Goal: Task Accomplishment & Management: Manage account settings

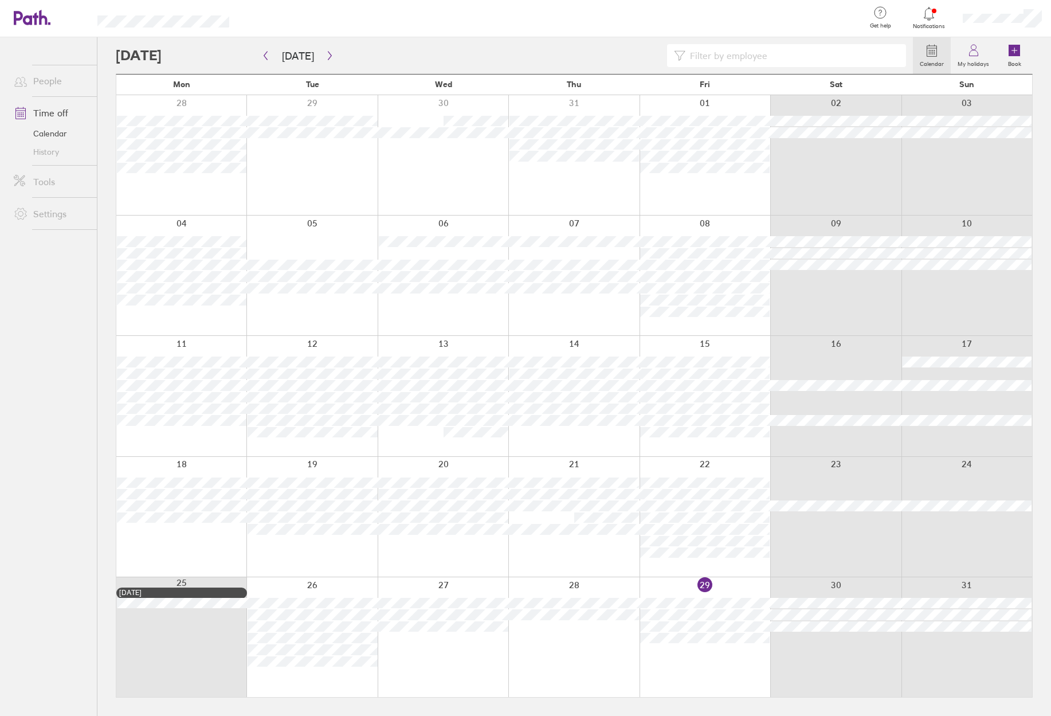
drag, startPoint x: 979, startPoint y: 56, endPoint x: 897, endPoint y: 68, distance: 82.8
click at [979, 56] on icon at bounding box center [974, 51] width 14 height 14
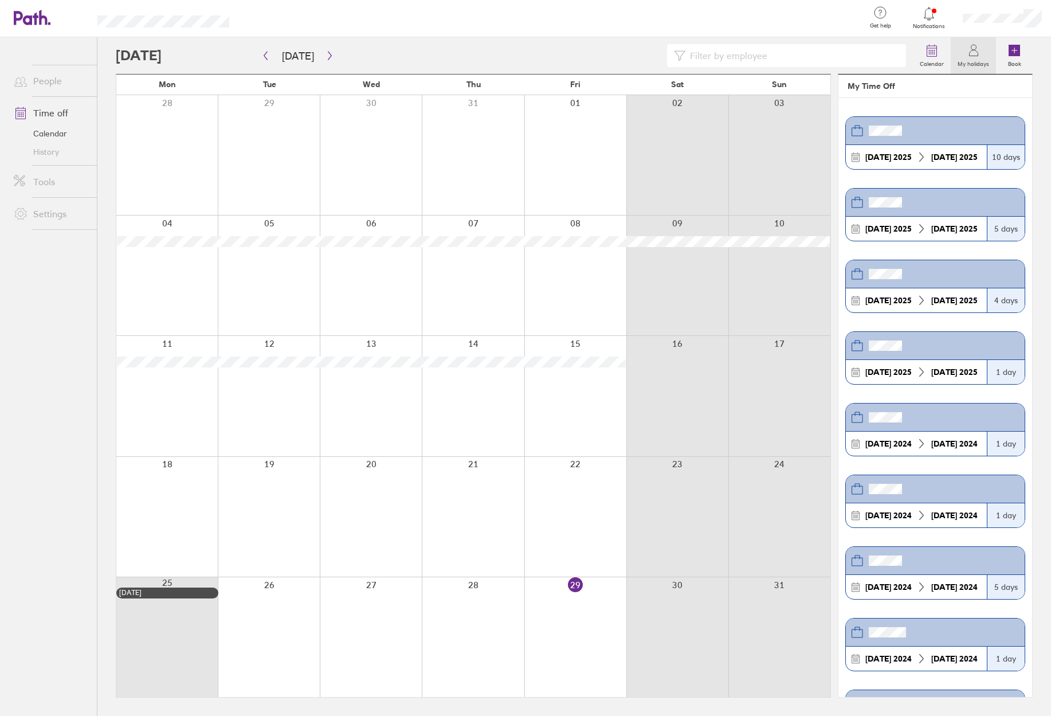
click at [931, 14] on icon at bounding box center [929, 14] width 14 height 14
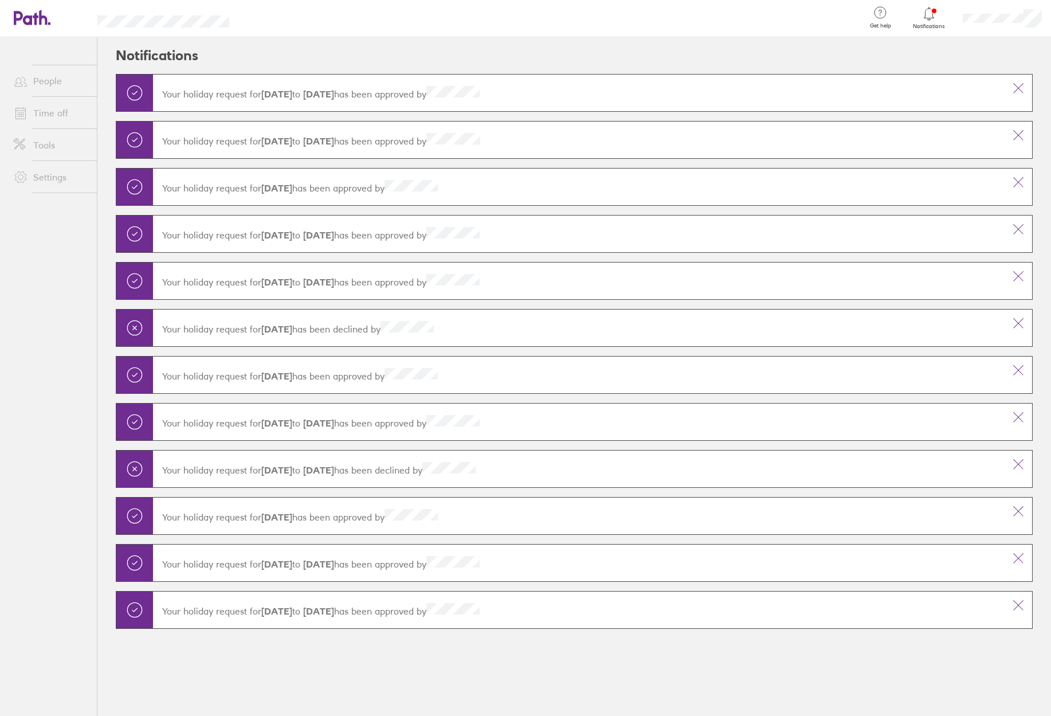
click at [46, 76] on link "People" at bounding box center [51, 80] width 92 height 23
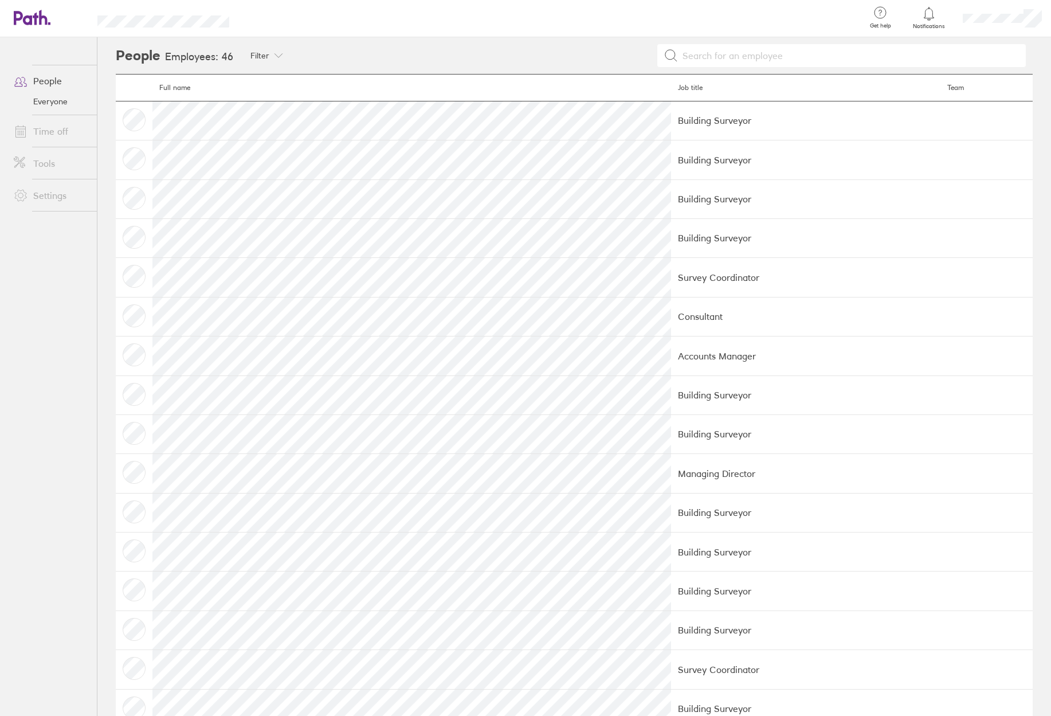
click at [134, 119] on td at bounding box center [134, 120] width 37 height 39
click at [976, 48] on link "My profile" at bounding box center [994, 51] width 115 height 29
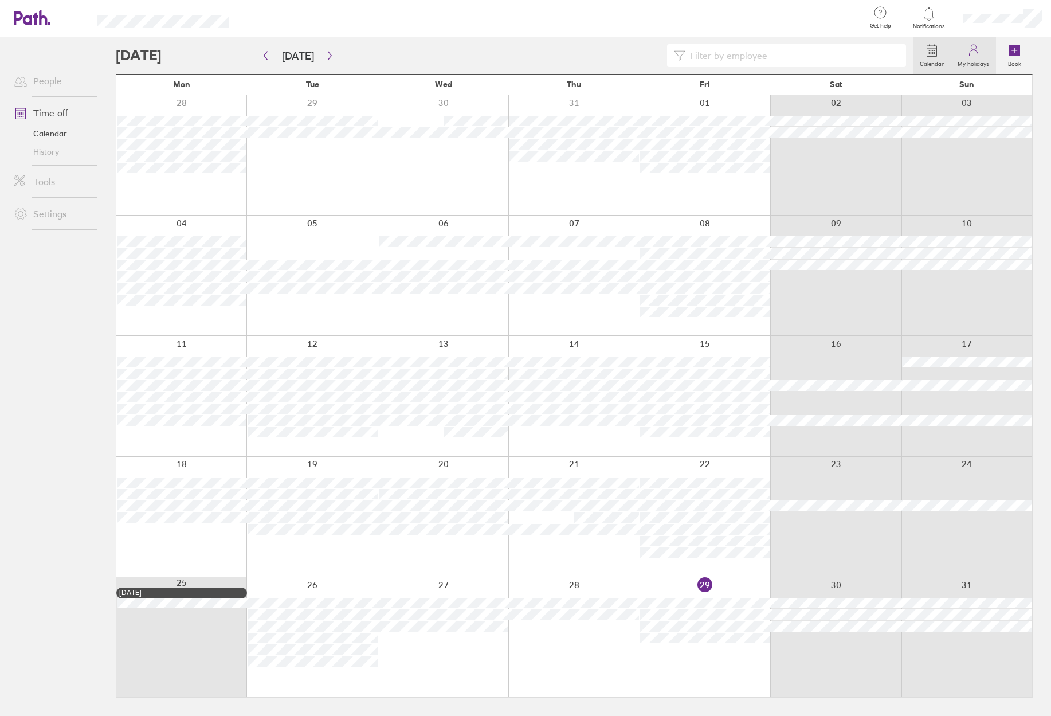
click at [974, 57] on icon at bounding box center [974, 51] width 14 height 14
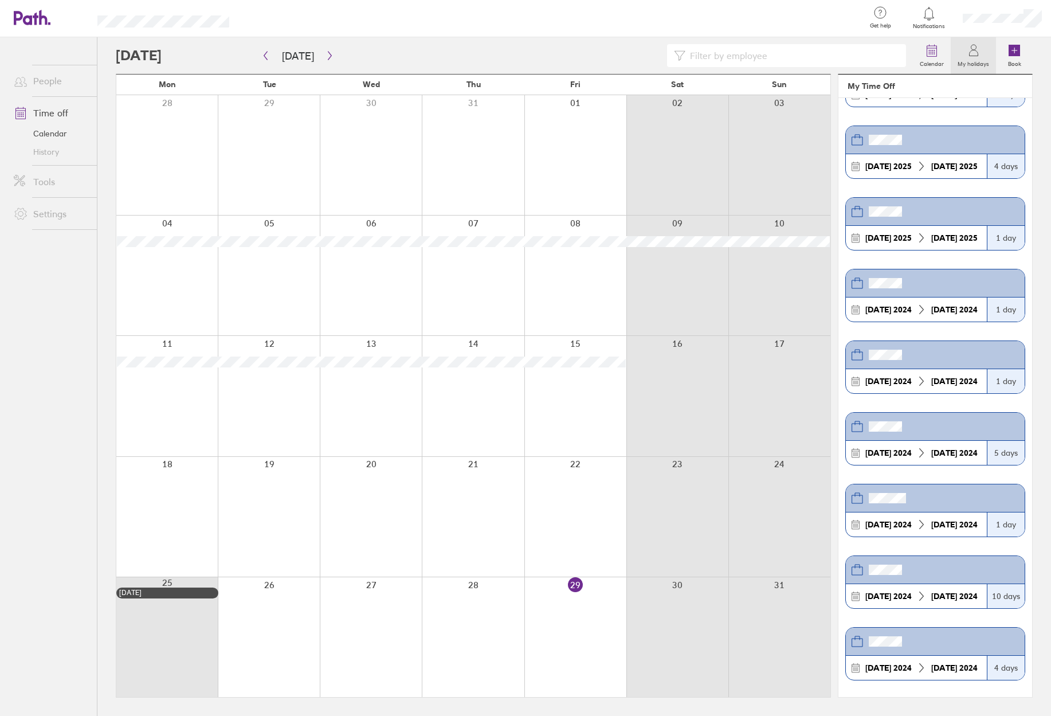
scroll to position [136, 0]
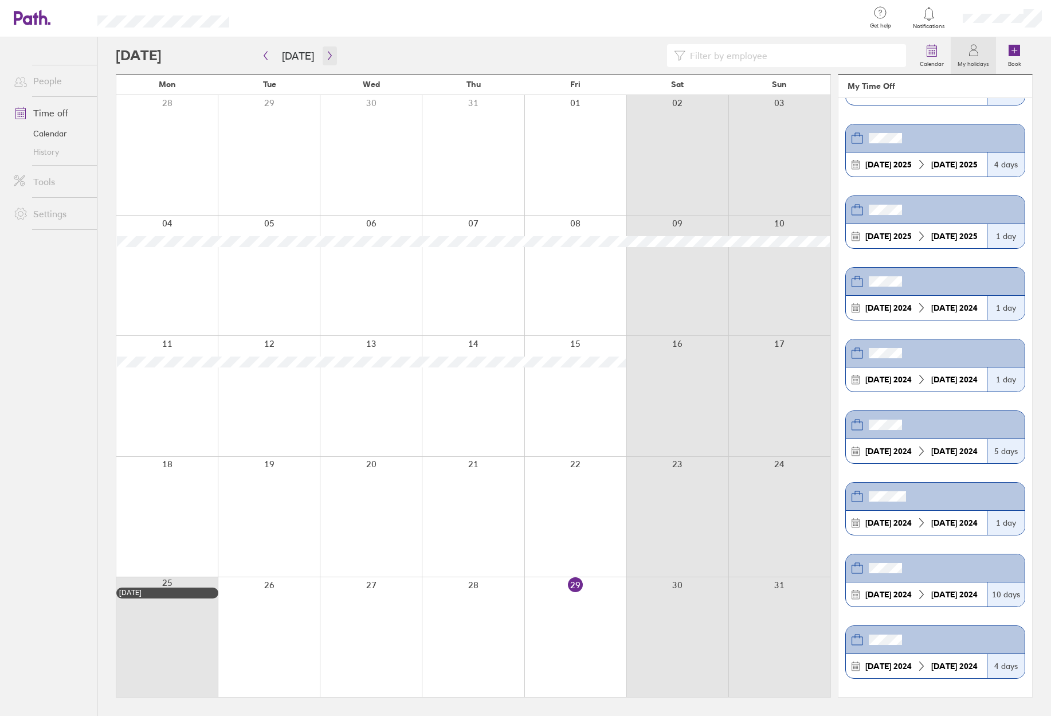
click at [327, 53] on icon "button" at bounding box center [330, 55] width 9 height 9
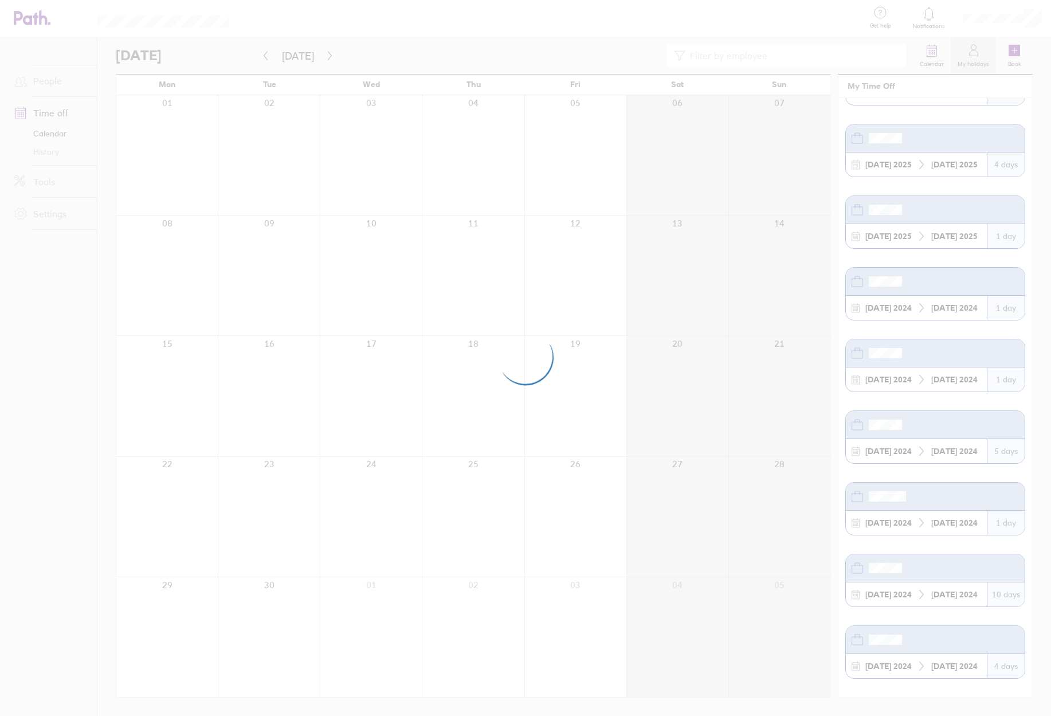
click at [21, 110] on div at bounding box center [525, 358] width 1051 height 716
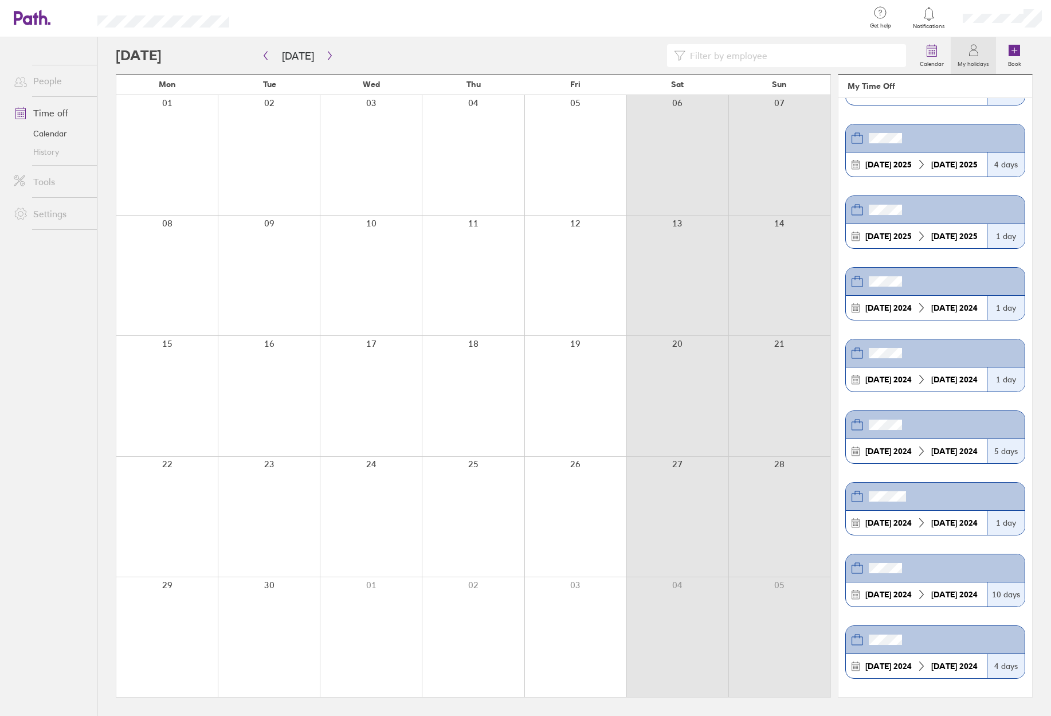
click at [52, 111] on link "Time off" at bounding box center [51, 112] width 92 height 23
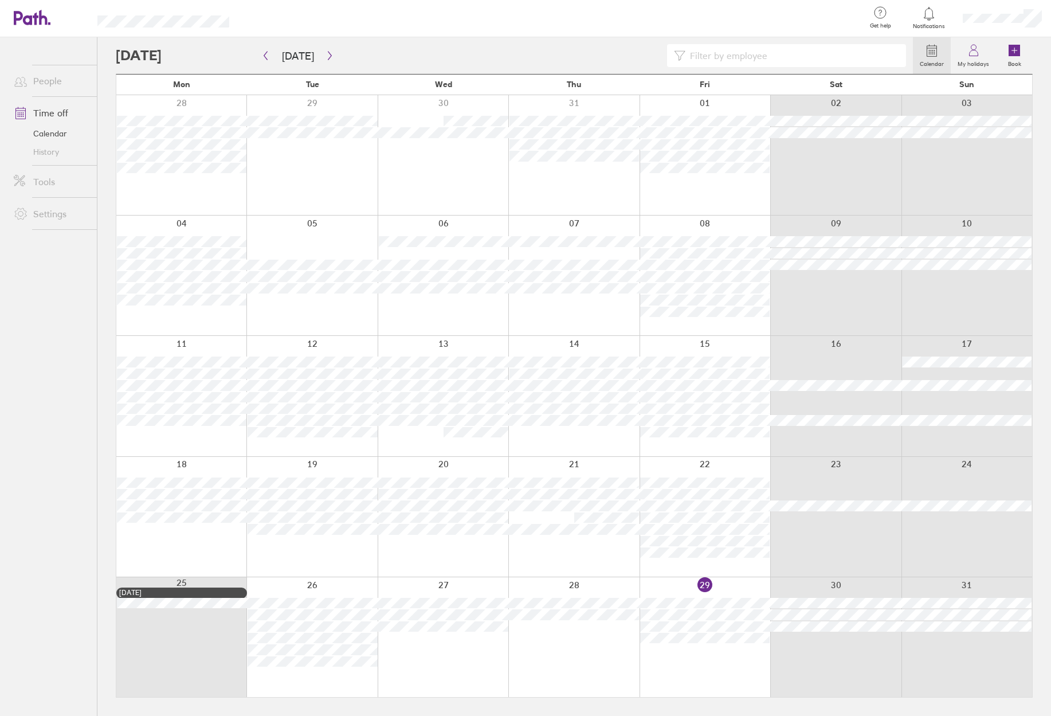
click at [179, 55] on div at bounding box center [514, 55] width 797 height 23
click at [328, 49] on button "button" at bounding box center [330, 55] width 14 height 19
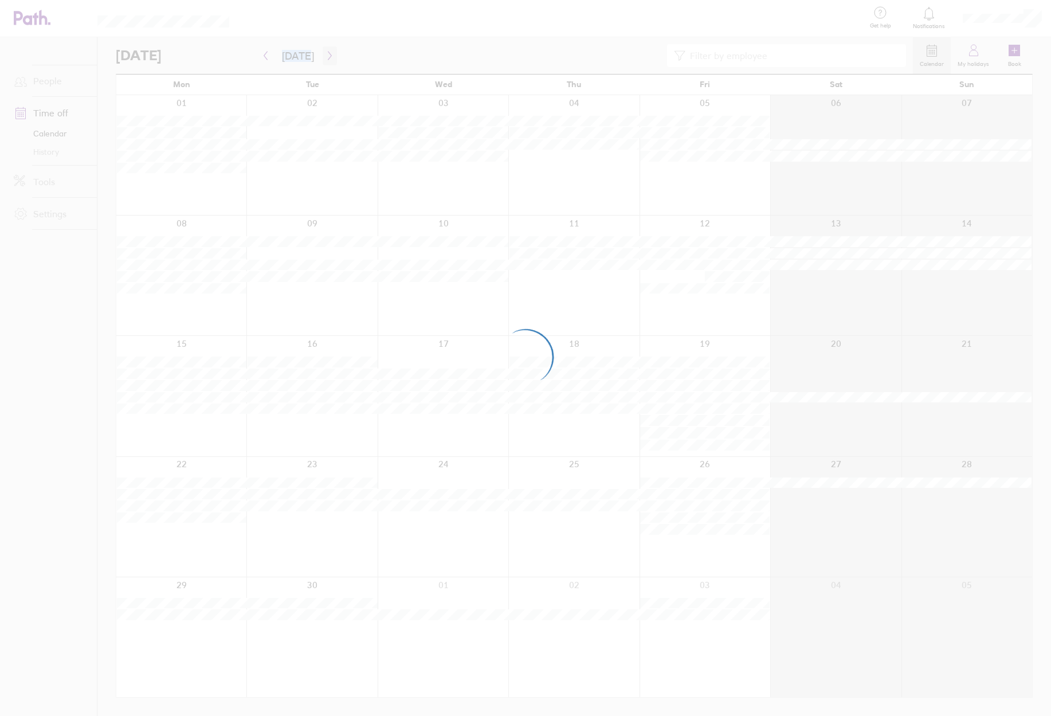
click at [328, 49] on div at bounding box center [525, 358] width 1051 height 716
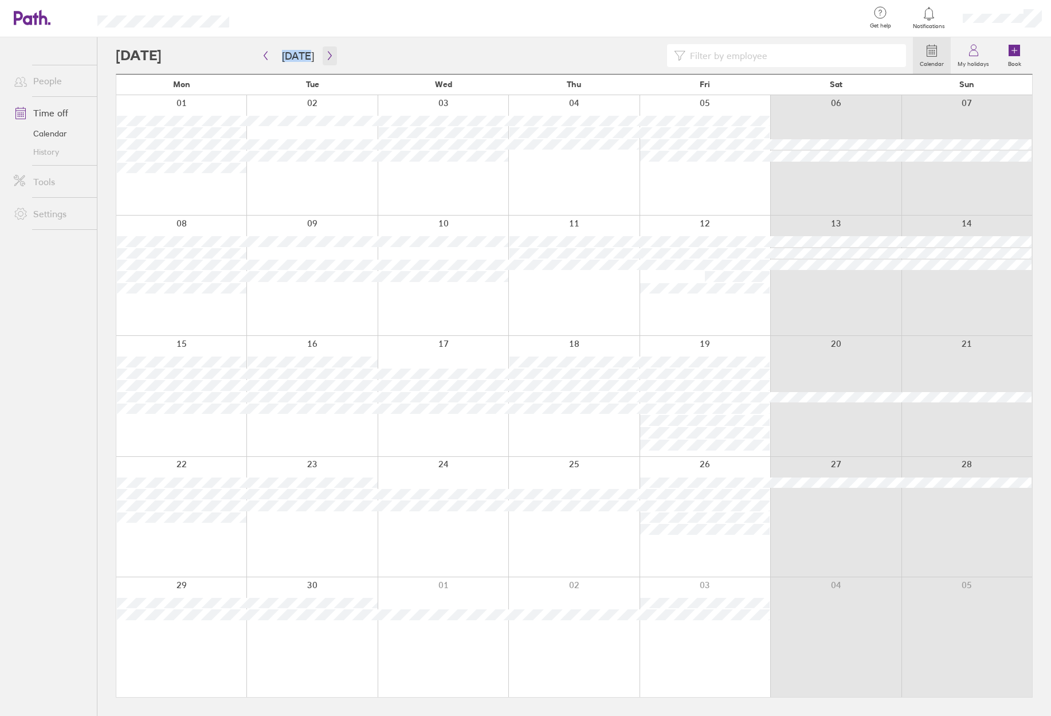
click at [326, 54] on icon "button" at bounding box center [330, 55] width 9 height 9
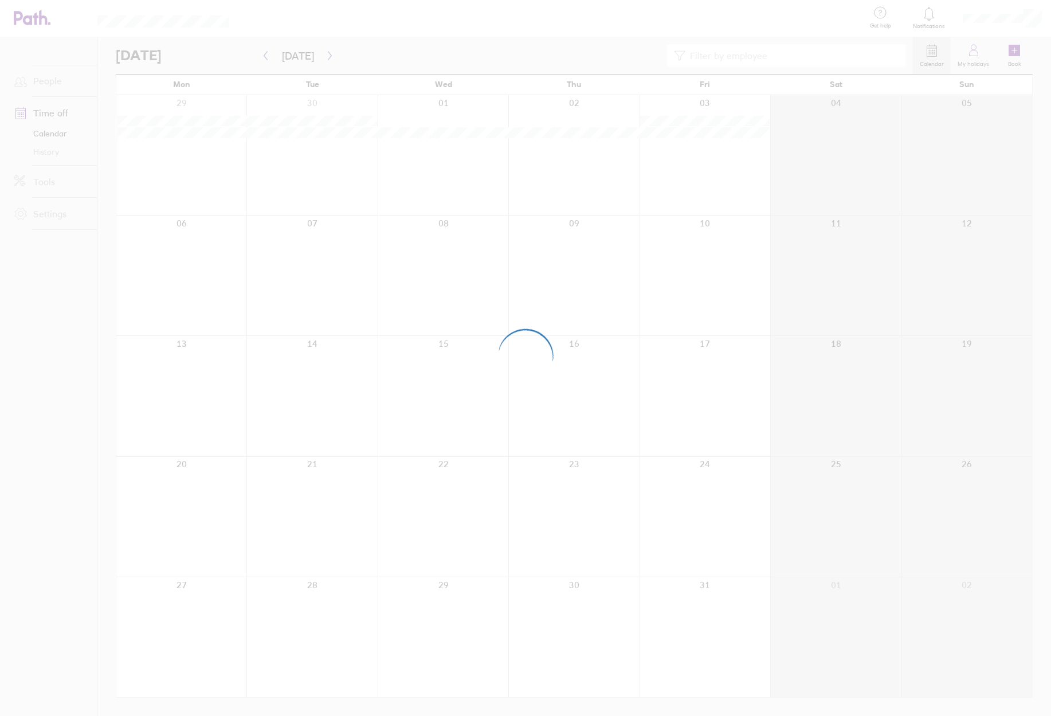
click at [328, 54] on div at bounding box center [525, 358] width 1051 height 716
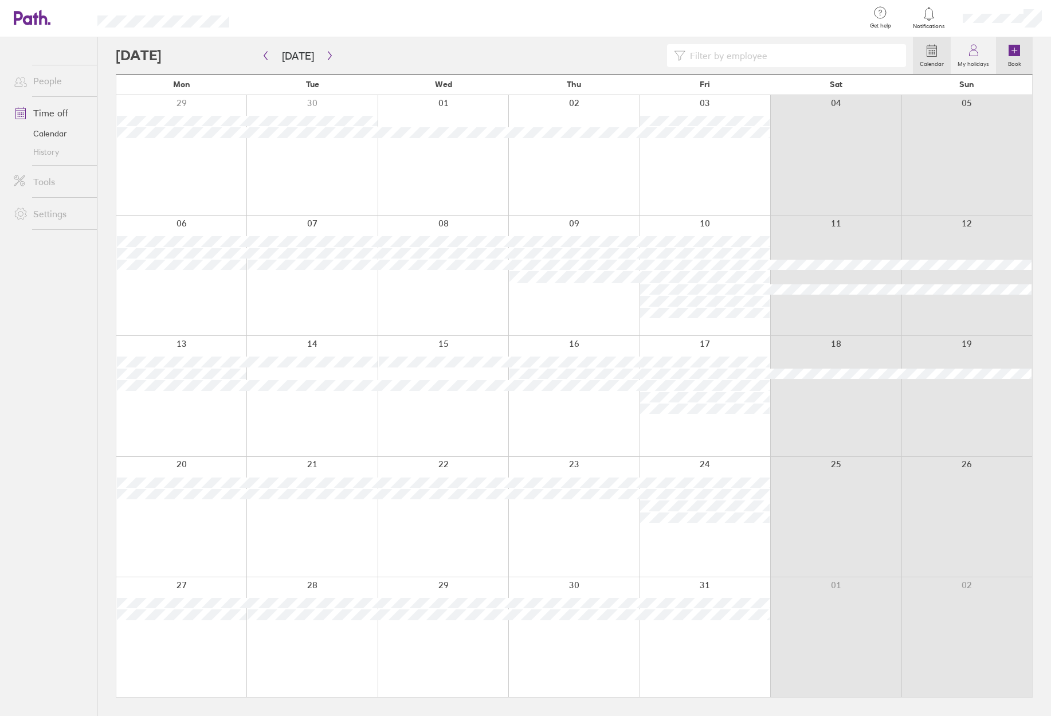
click at [1017, 55] on icon at bounding box center [1014, 50] width 11 height 11
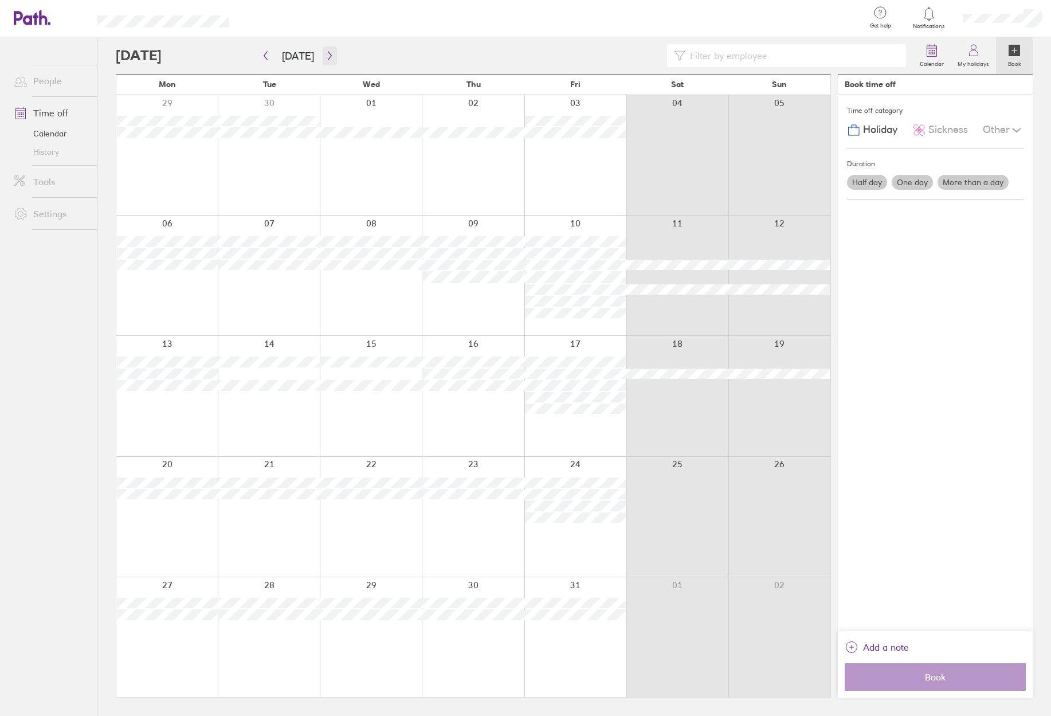
click at [327, 54] on icon "button" at bounding box center [330, 55] width 9 height 9
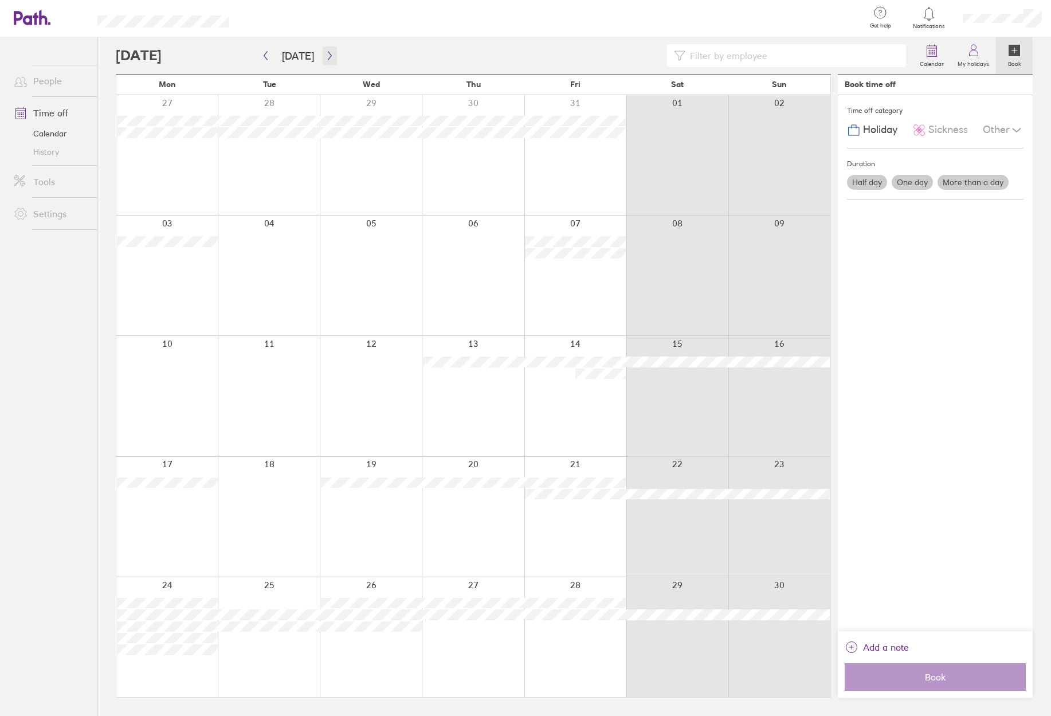
click at [328, 53] on icon "button" at bounding box center [329, 56] width 3 height 9
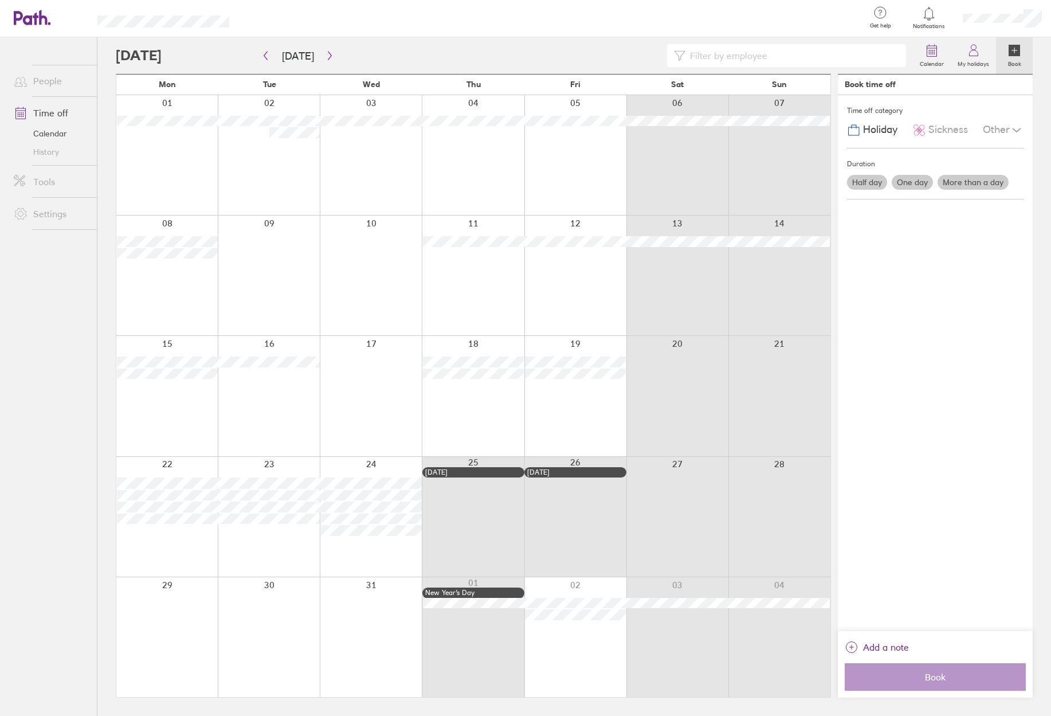
click at [172, 551] on div at bounding box center [166, 517] width 101 height 120
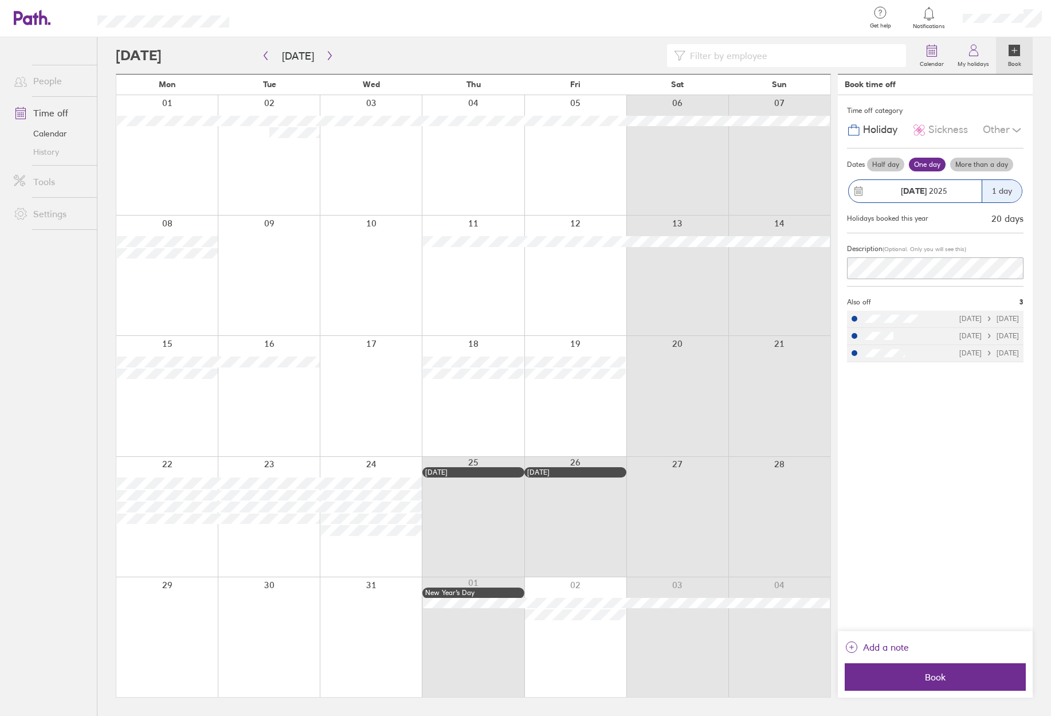
click at [187, 543] on div at bounding box center [166, 517] width 101 height 120
click at [185, 604] on div at bounding box center [166, 637] width 101 height 120
drag, startPoint x: 261, startPoint y: 622, endPoint x: 368, endPoint y: 638, distance: 108.4
click at [261, 621] on div at bounding box center [269, 637] width 102 height 120
click at [190, 461] on div at bounding box center [166, 517] width 101 height 120
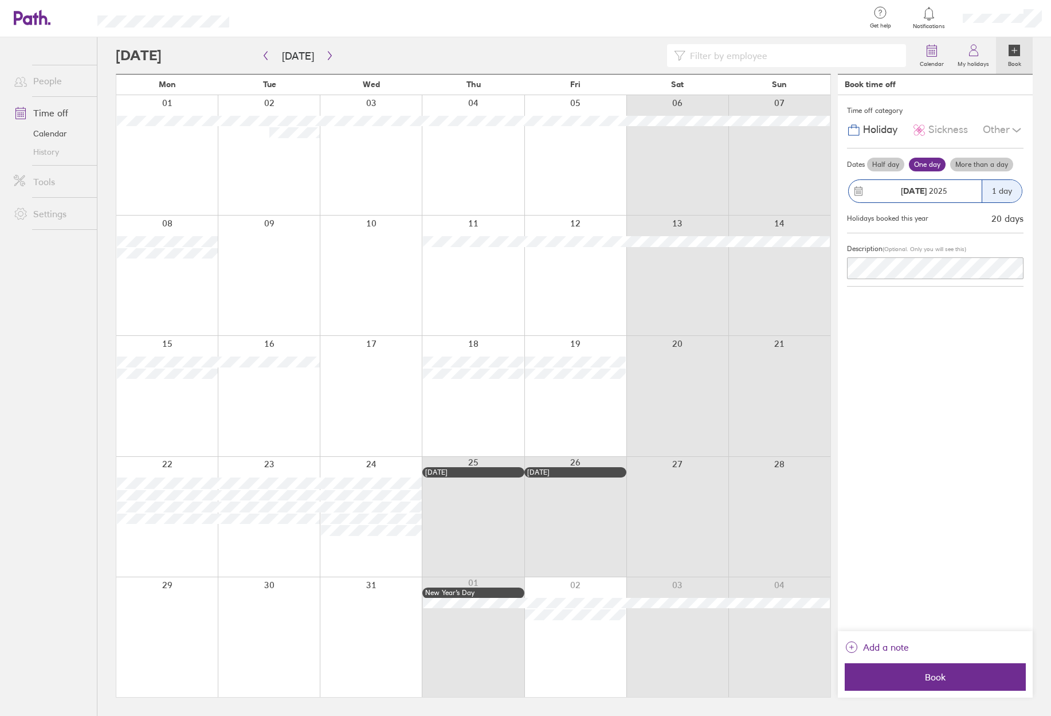
click at [181, 468] on div at bounding box center [166, 517] width 101 height 120
click at [1002, 190] on div "1 day" at bounding box center [1002, 191] width 40 height 22
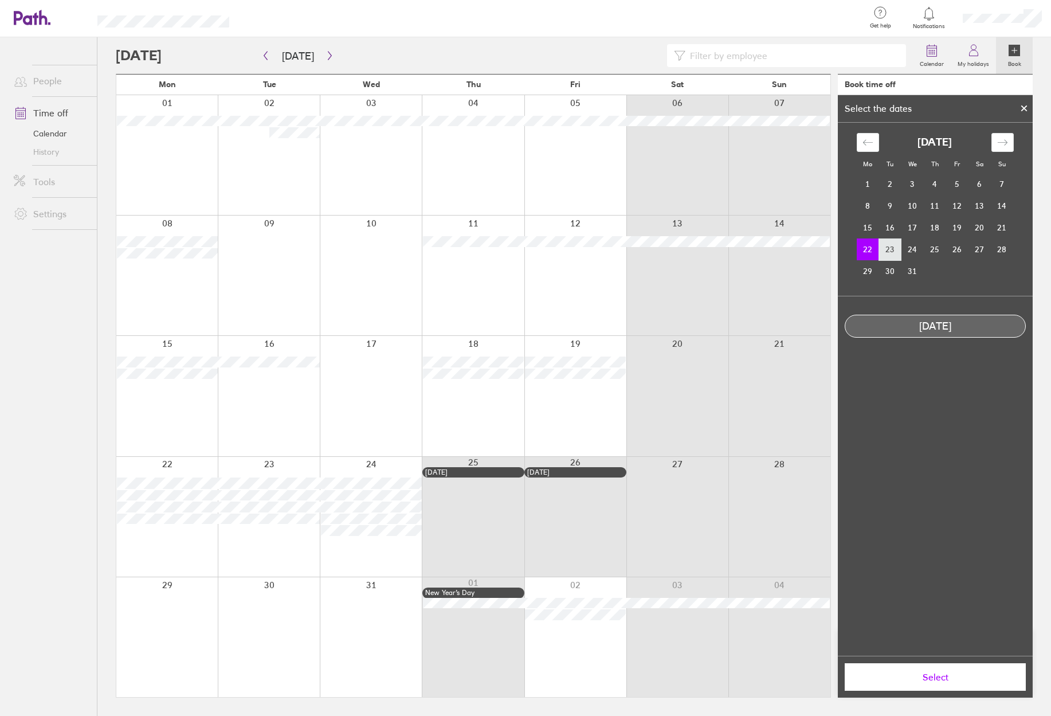
click at [893, 249] on td "23" at bounding box center [890, 249] width 22 height 22
drag, startPoint x: 865, startPoint y: 246, endPoint x: 912, endPoint y: 248, distance: 47.6
click at [912, 248] on tr "22 23 24 25 26 27 28" at bounding box center [935, 249] width 156 height 22
click at [873, 244] on td "22" at bounding box center [868, 249] width 22 height 22
click at [886, 249] on td "23" at bounding box center [890, 249] width 22 height 22
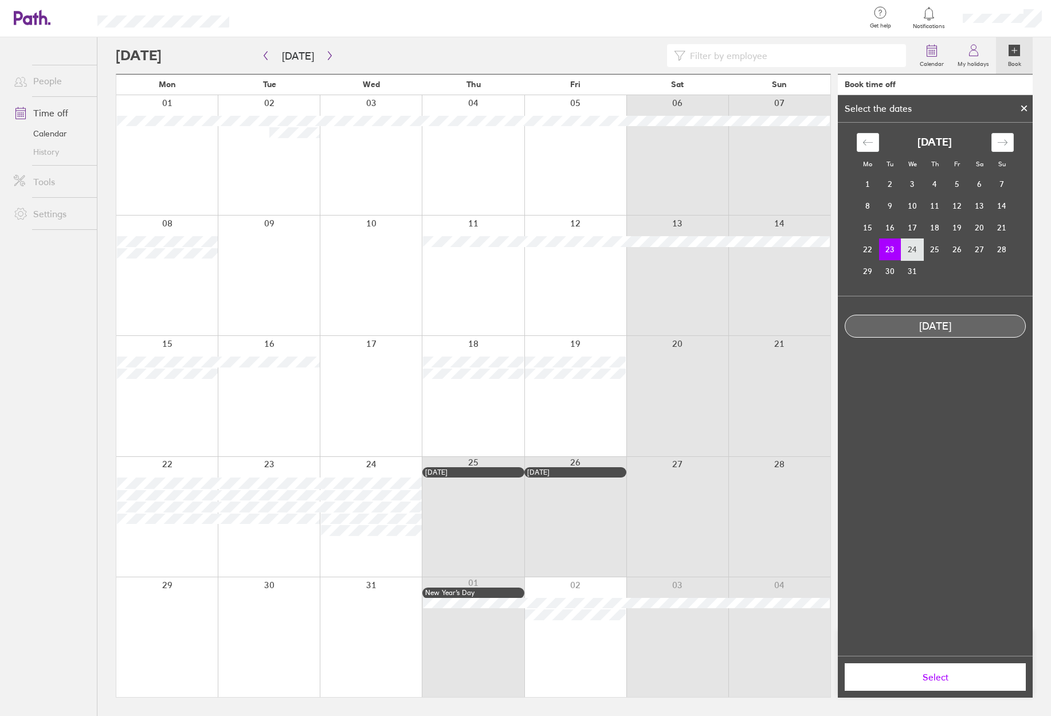
click at [911, 250] on td "24" at bounding box center [913, 249] width 22 height 22
click at [868, 248] on td "22" at bounding box center [868, 249] width 22 height 22
click at [963, 683] on button "Select" at bounding box center [935, 677] width 181 height 28
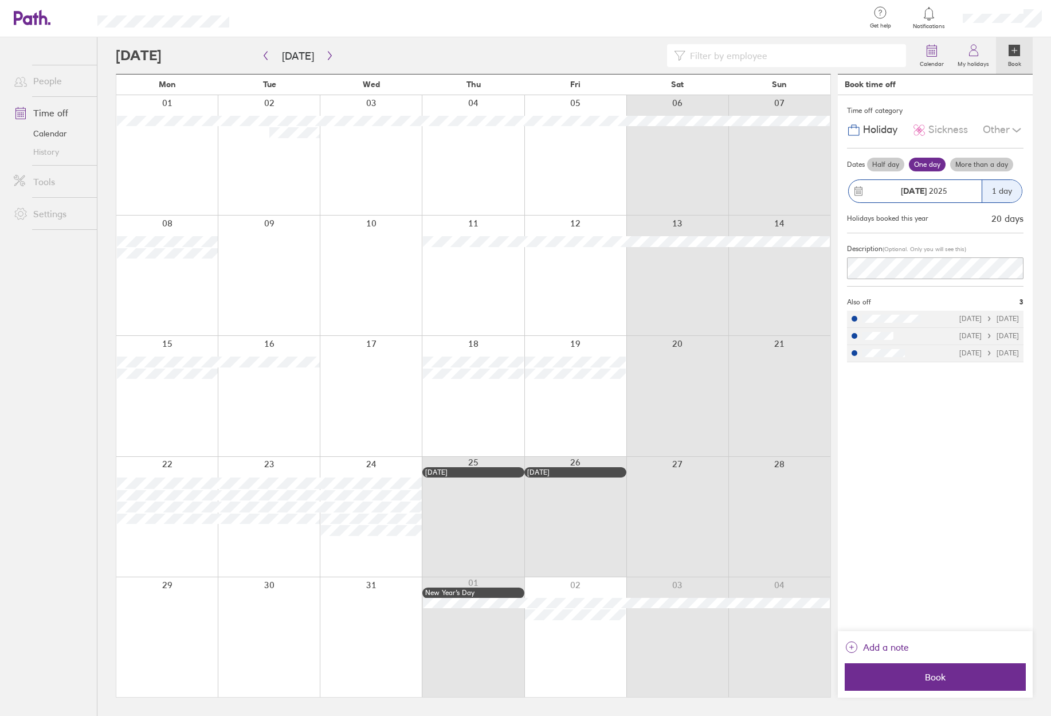
click at [1011, 191] on div "1 day" at bounding box center [1002, 191] width 40 height 22
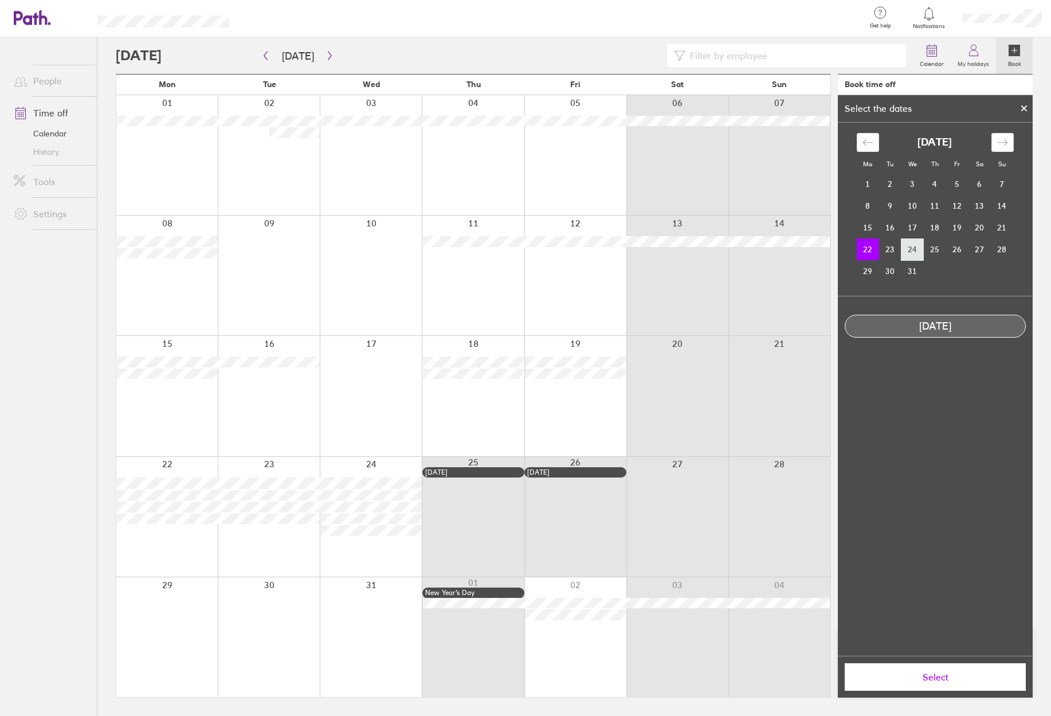
drag, startPoint x: 867, startPoint y: 250, endPoint x: 911, endPoint y: 252, distance: 44.2
click at [911, 252] on tr "22 23 24 25 26 27 28" at bounding box center [935, 249] width 156 height 22
click at [1024, 110] on icon at bounding box center [1024, 108] width 8 height 7
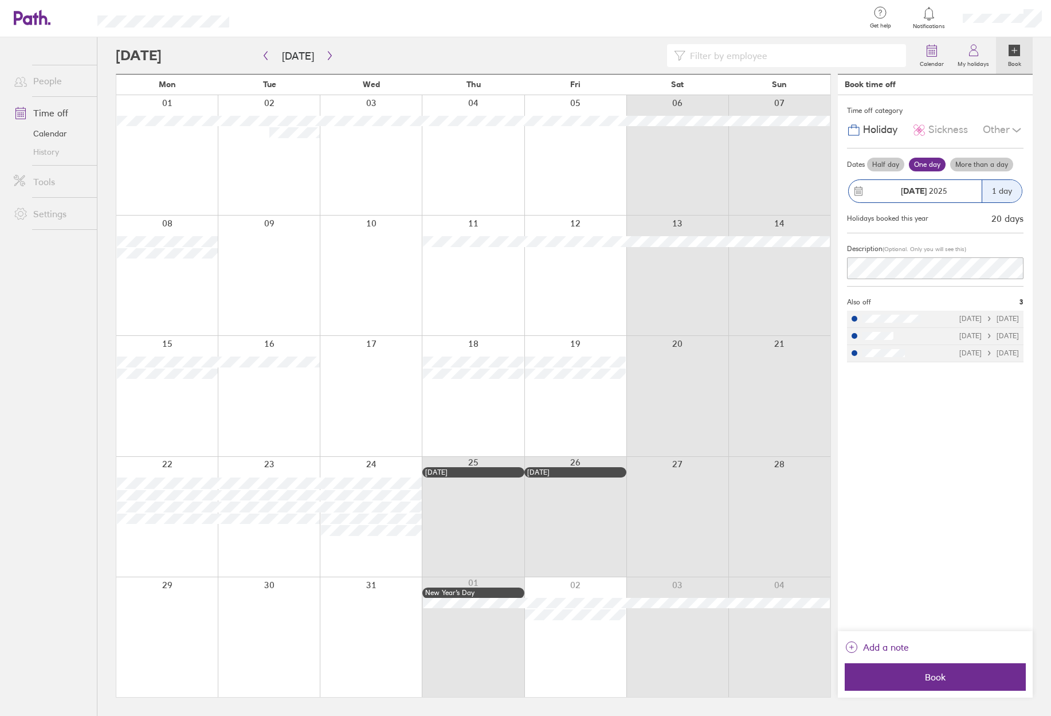
click at [987, 166] on label "More than a day" at bounding box center [981, 165] width 63 height 14
click at [0, 0] on input "More than a day" at bounding box center [0, 0] width 0 height 0
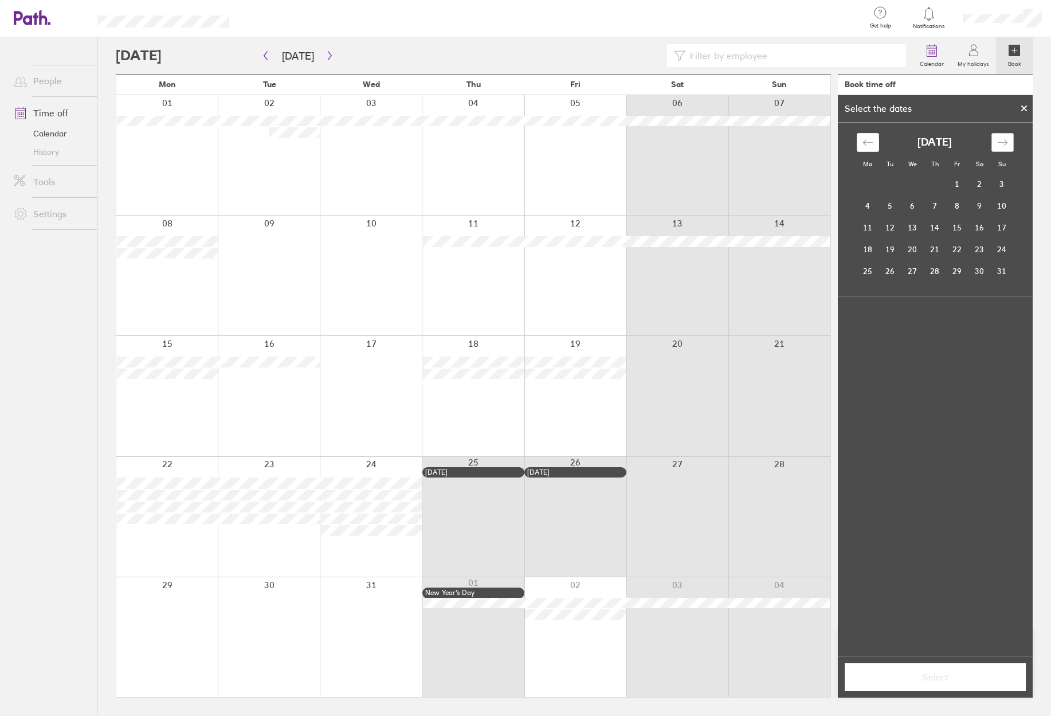
click at [1003, 139] on icon "Move forward to switch to the next month." at bounding box center [1002, 142] width 11 height 11
click at [1003, 138] on icon "Move forward to switch to the next month." at bounding box center [1002, 142] width 11 height 11
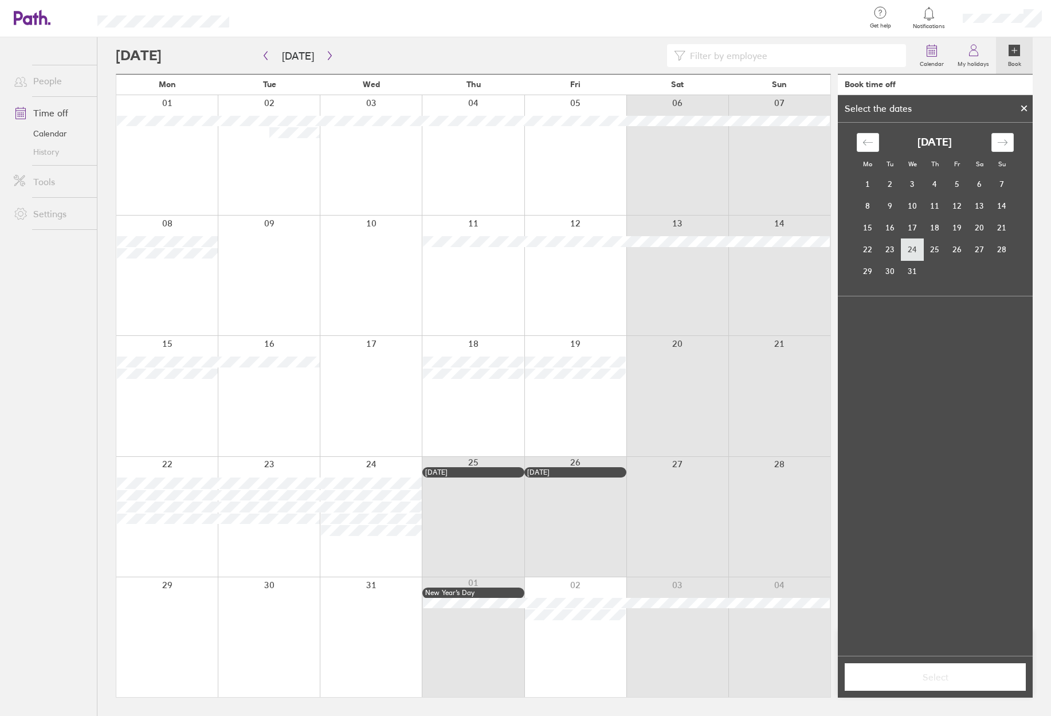
drag, startPoint x: 868, startPoint y: 252, endPoint x: 901, endPoint y: 251, distance: 33.2
click at [906, 251] on tr "22 23 24 25 26 27 28" at bounding box center [935, 249] width 156 height 22
click at [874, 248] on td "22" at bounding box center [868, 249] width 22 height 22
click at [888, 249] on td "23" at bounding box center [890, 249] width 22 height 22
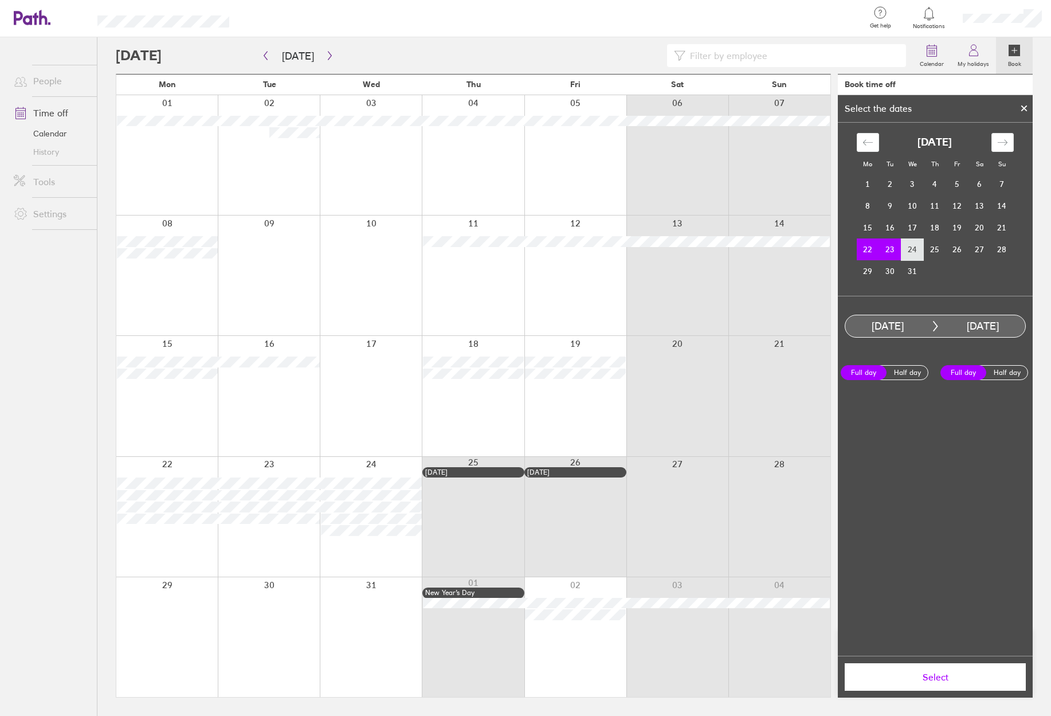
click at [914, 248] on td "24" at bounding box center [913, 249] width 22 height 22
click at [869, 250] on td "22" at bounding box center [868, 249] width 22 height 22
click at [895, 250] on td "23" at bounding box center [890, 249] width 22 height 22
click at [868, 279] on td "29" at bounding box center [868, 271] width 22 height 22
click at [889, 279] on td "30" at bounding box center [890, 271] width 22 height 22
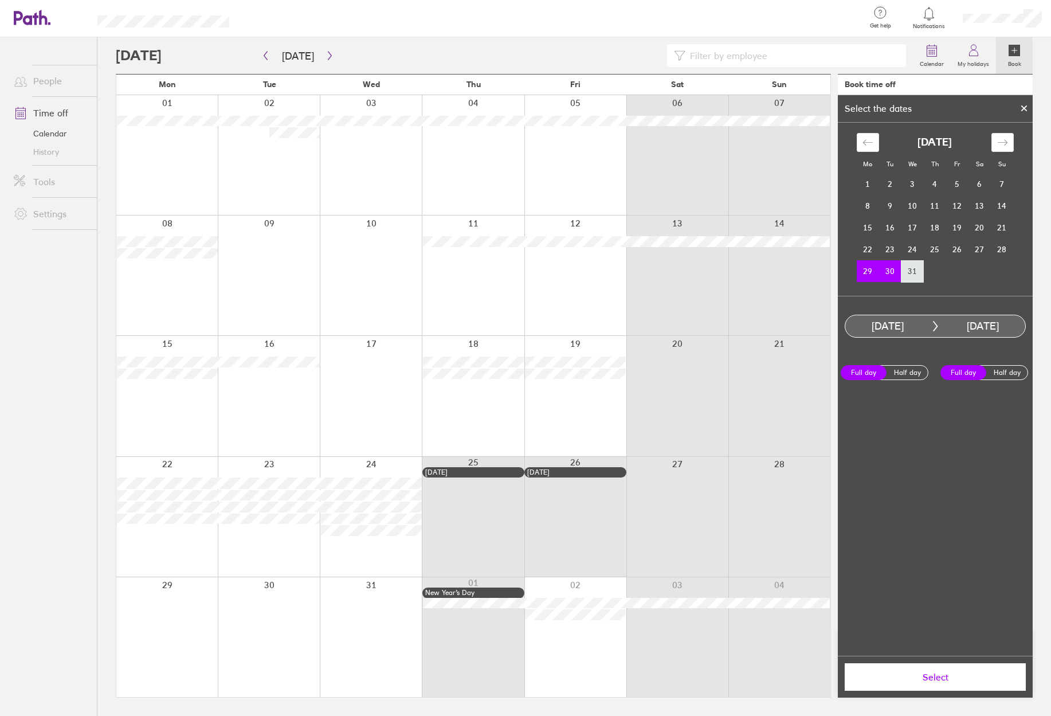
click at [916, 278] on td "31" at bounding box center [913, 271] width 22 height 22
click at [1025, 105] on icon at bounding box center [1024, 108] width 8 height 7
